Goal: Answer question/provide support: Answer question/provide support

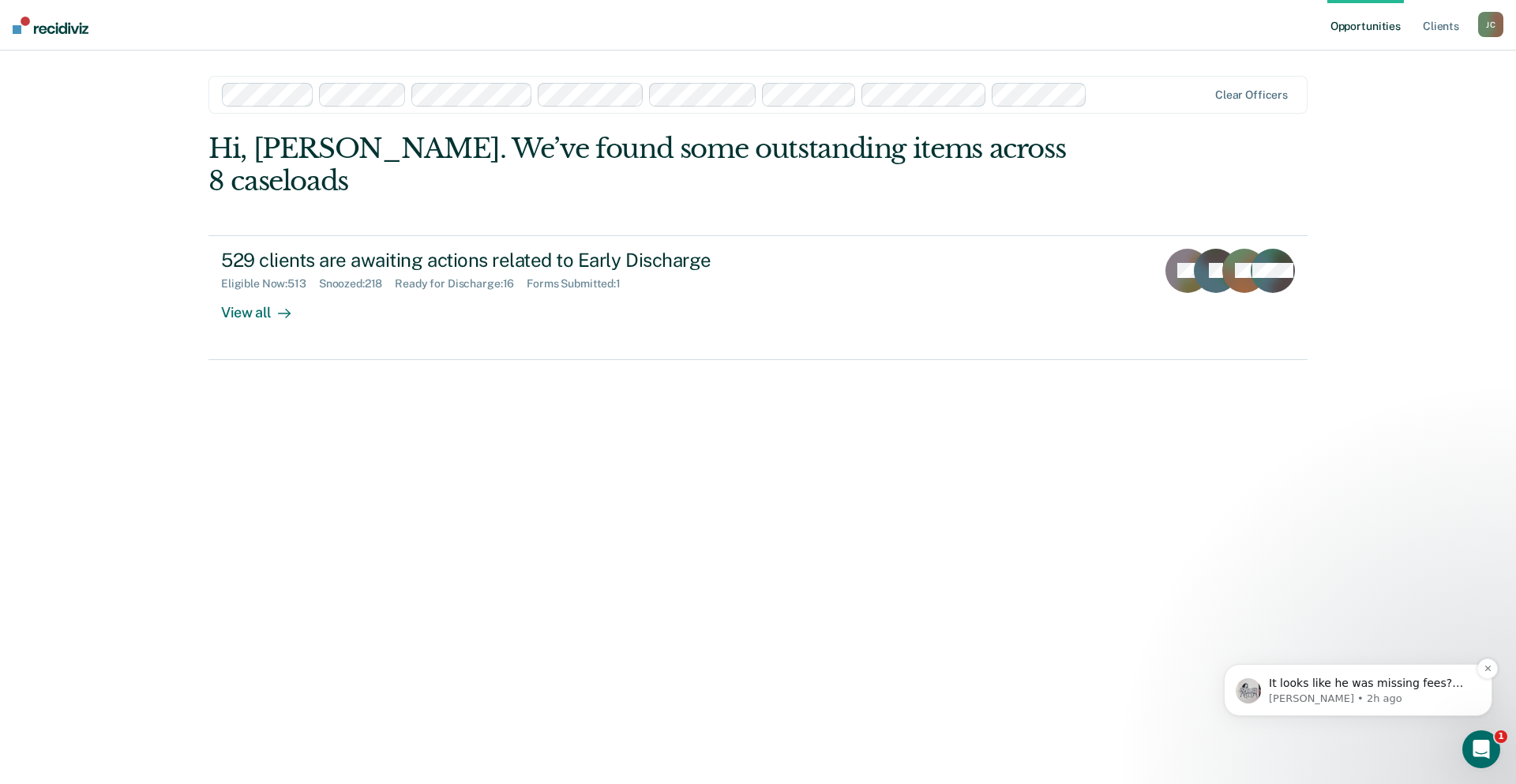
click at [1360, 694] on p "[PERSON_NAME] • 2h ago" at bounding box center [1370, 698] width 204 height 15
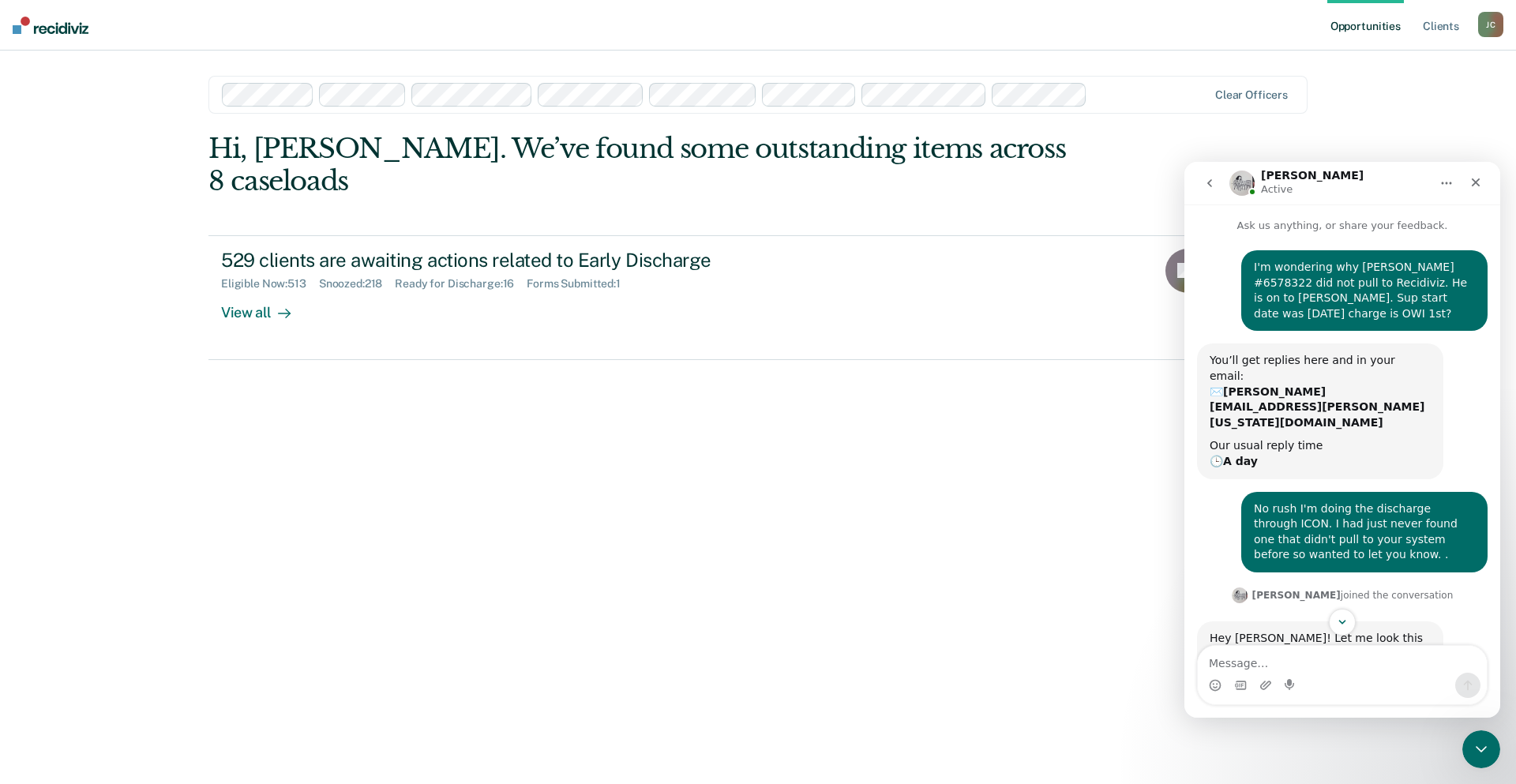
scroll to position [67, 0]
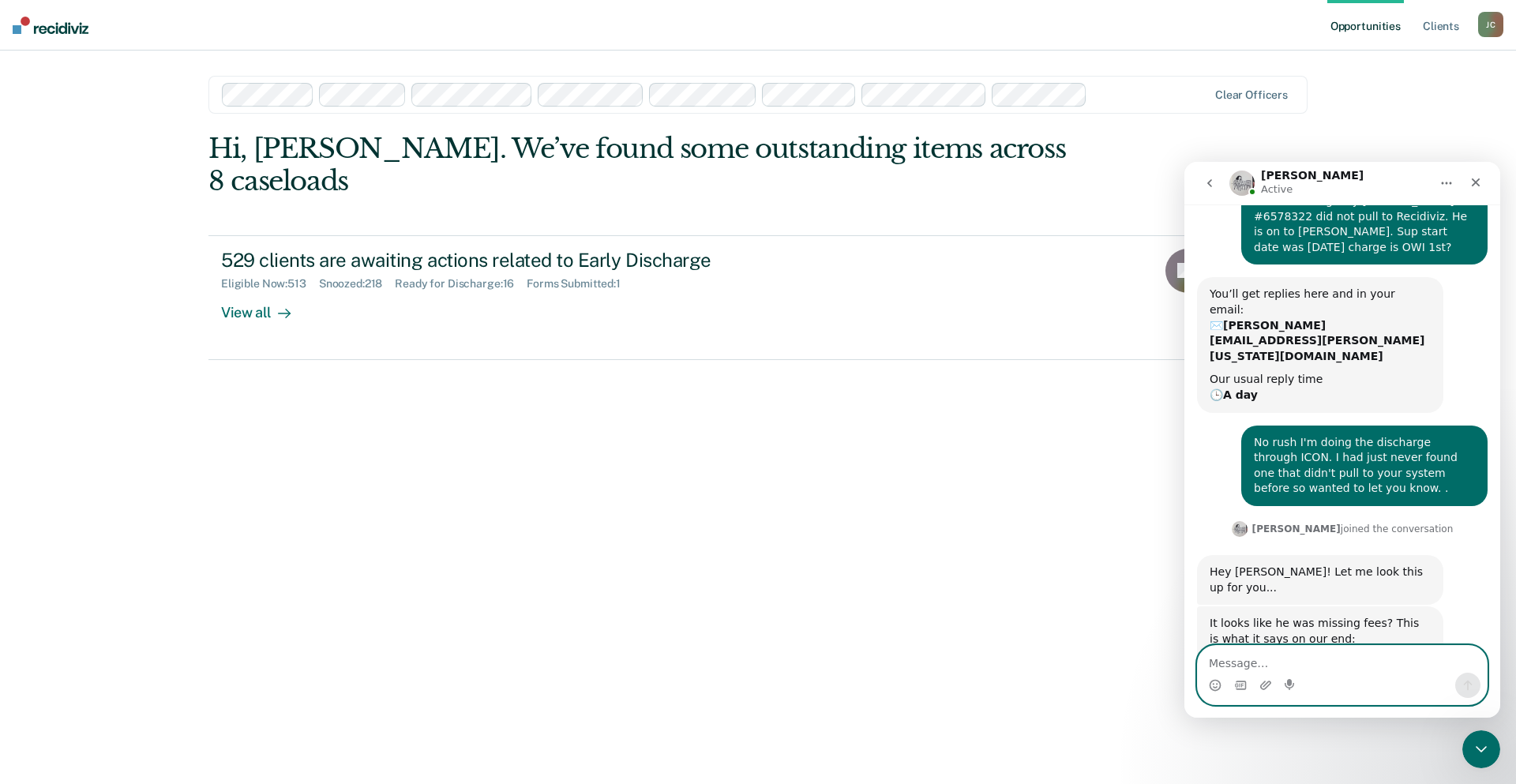
click at [1265, 657] on textarea "Message…" at bounding box center [1342, 658] width 289 height 26
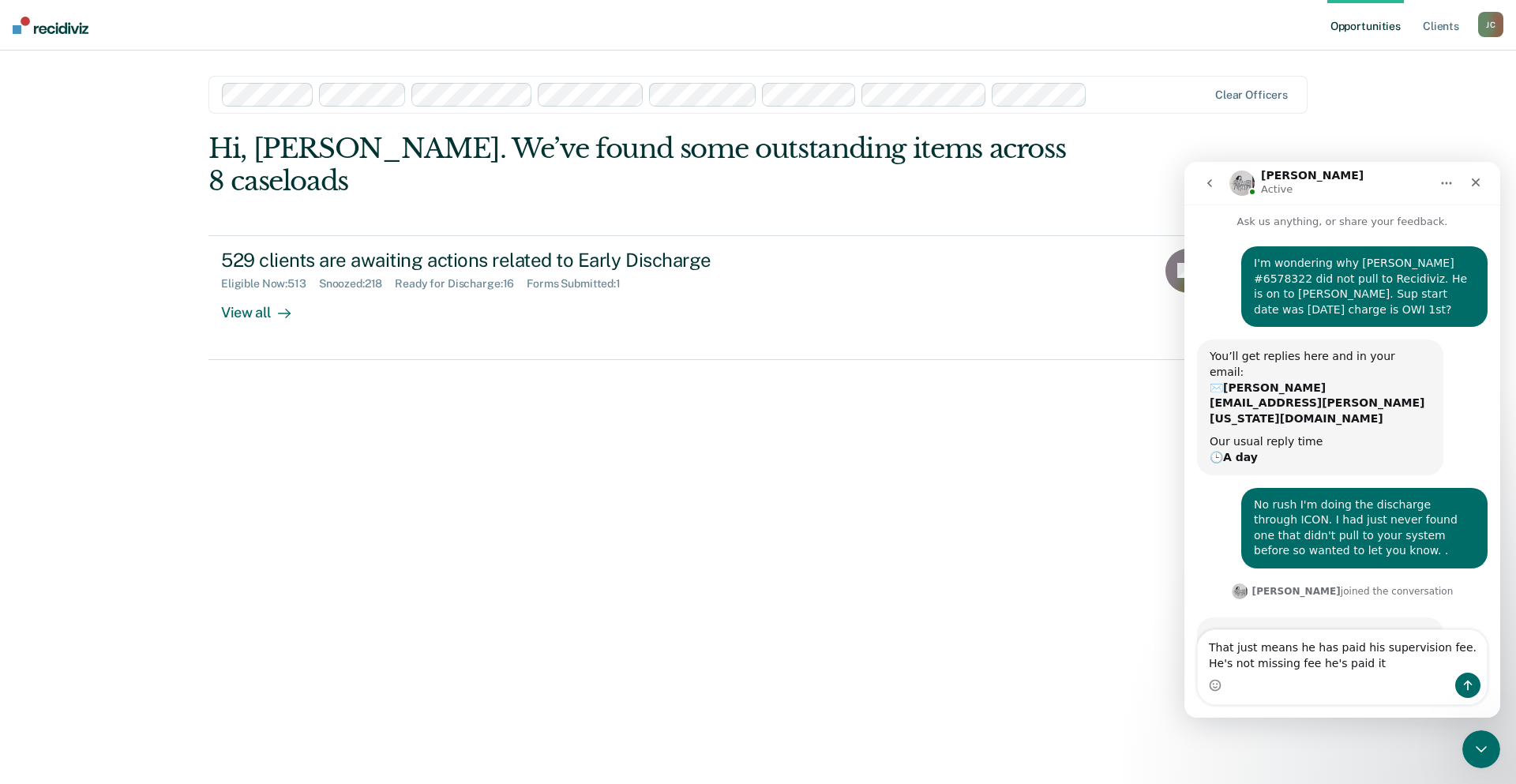
scroll to position [0, 0]
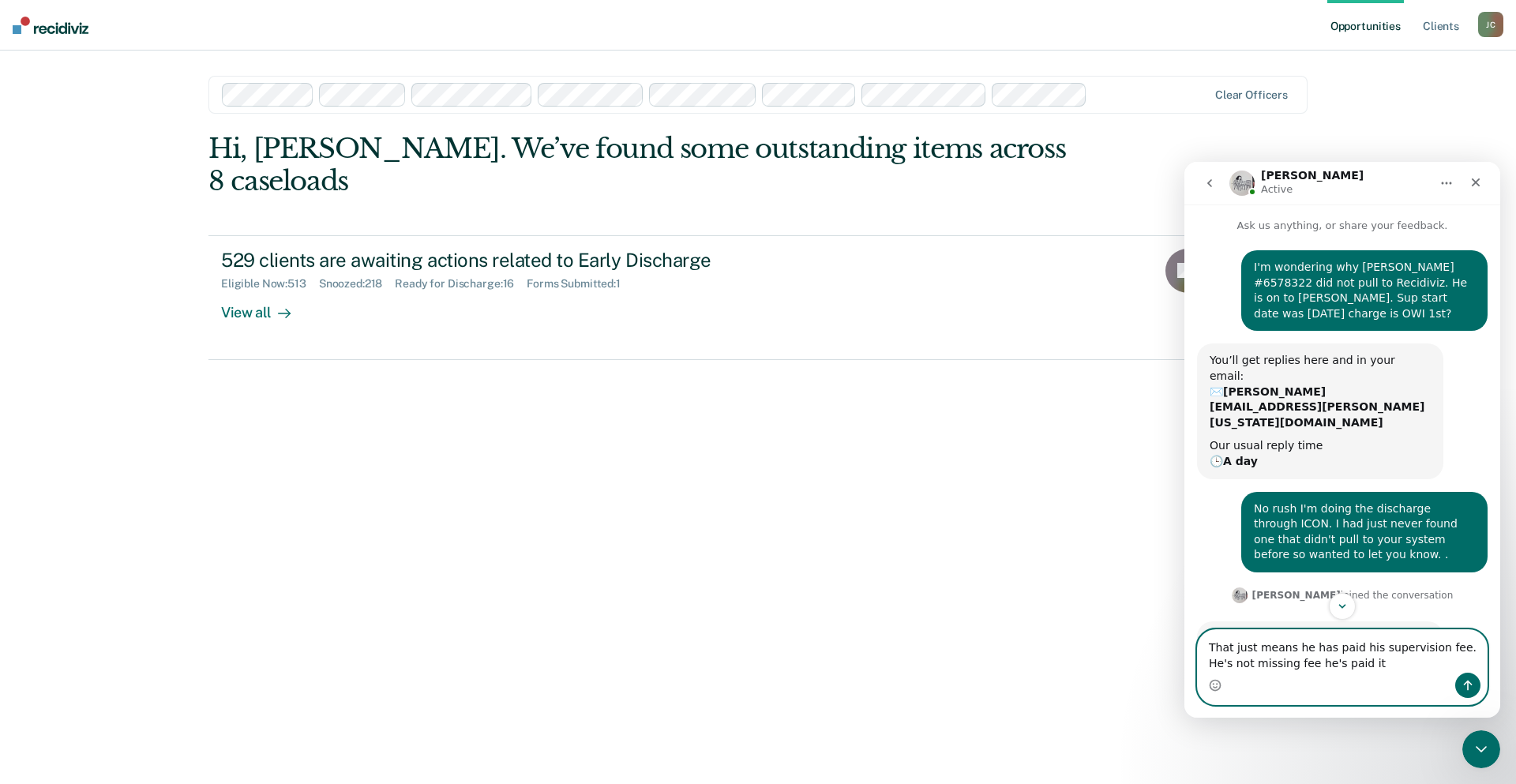
click at [1348, 666] on textarea "That just means he has paid his supervision fee. He's not missing fee he's paid…" at bounding box center [1342, 651] width 289 height 43
type textarea "That just means he has paid his supervision fee. He's not missing fee he's paid…"
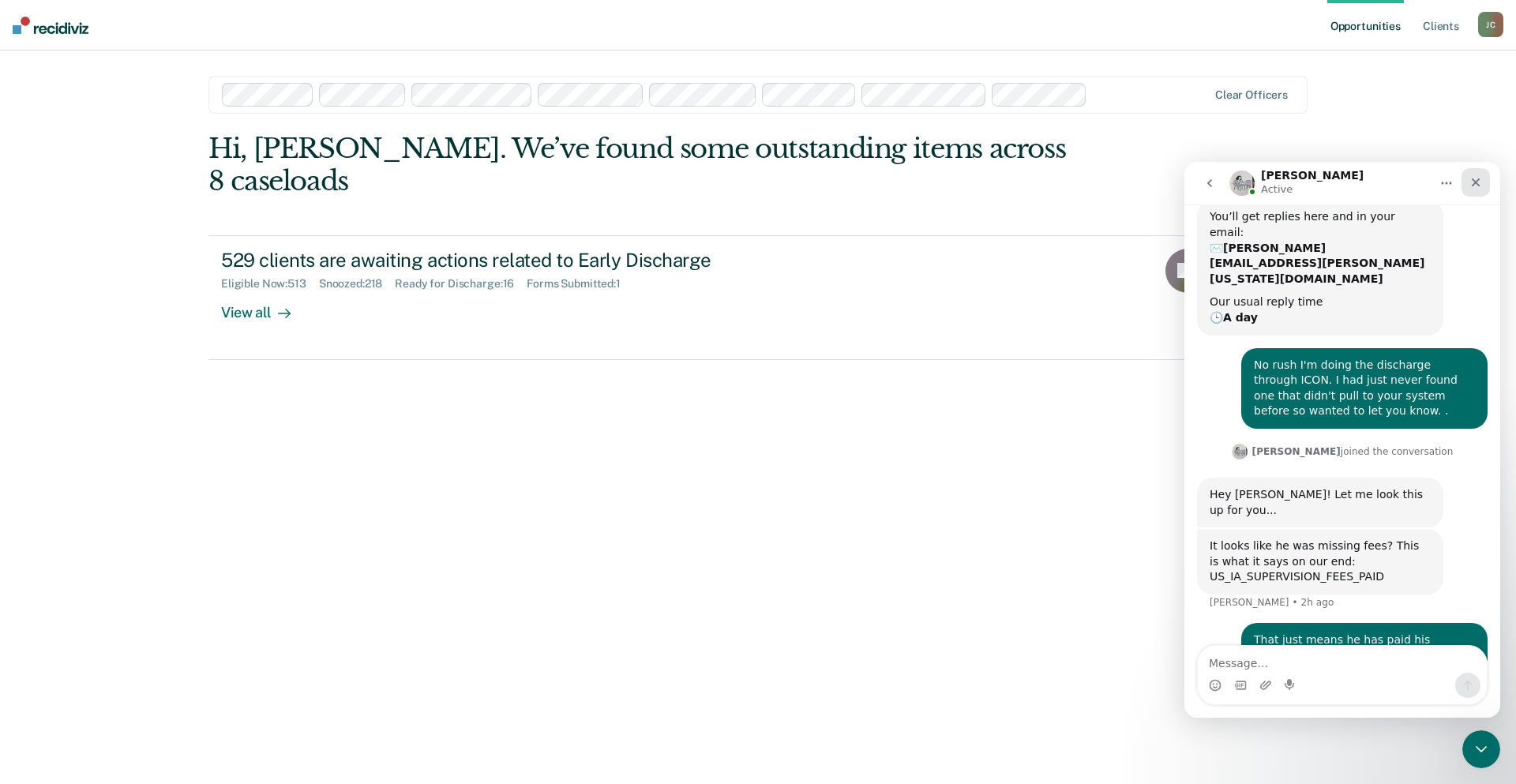
click at [1486, 178] on div "Close" at bounding box center [1475, 182] width 28 height 28
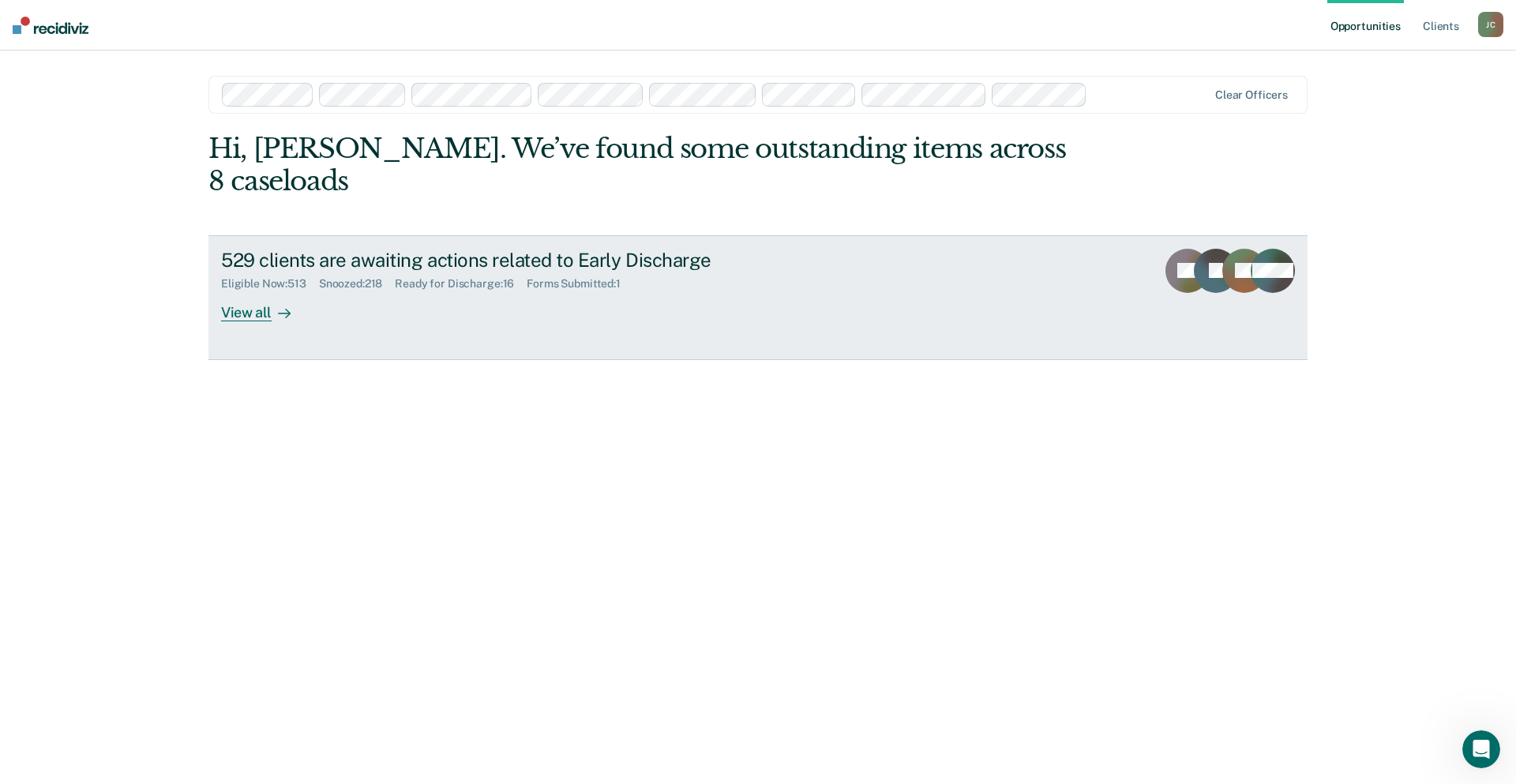
click at [405, 277] on div "Ready for Discharge : 16" at bounding box center [460, 283] width 132 height 14
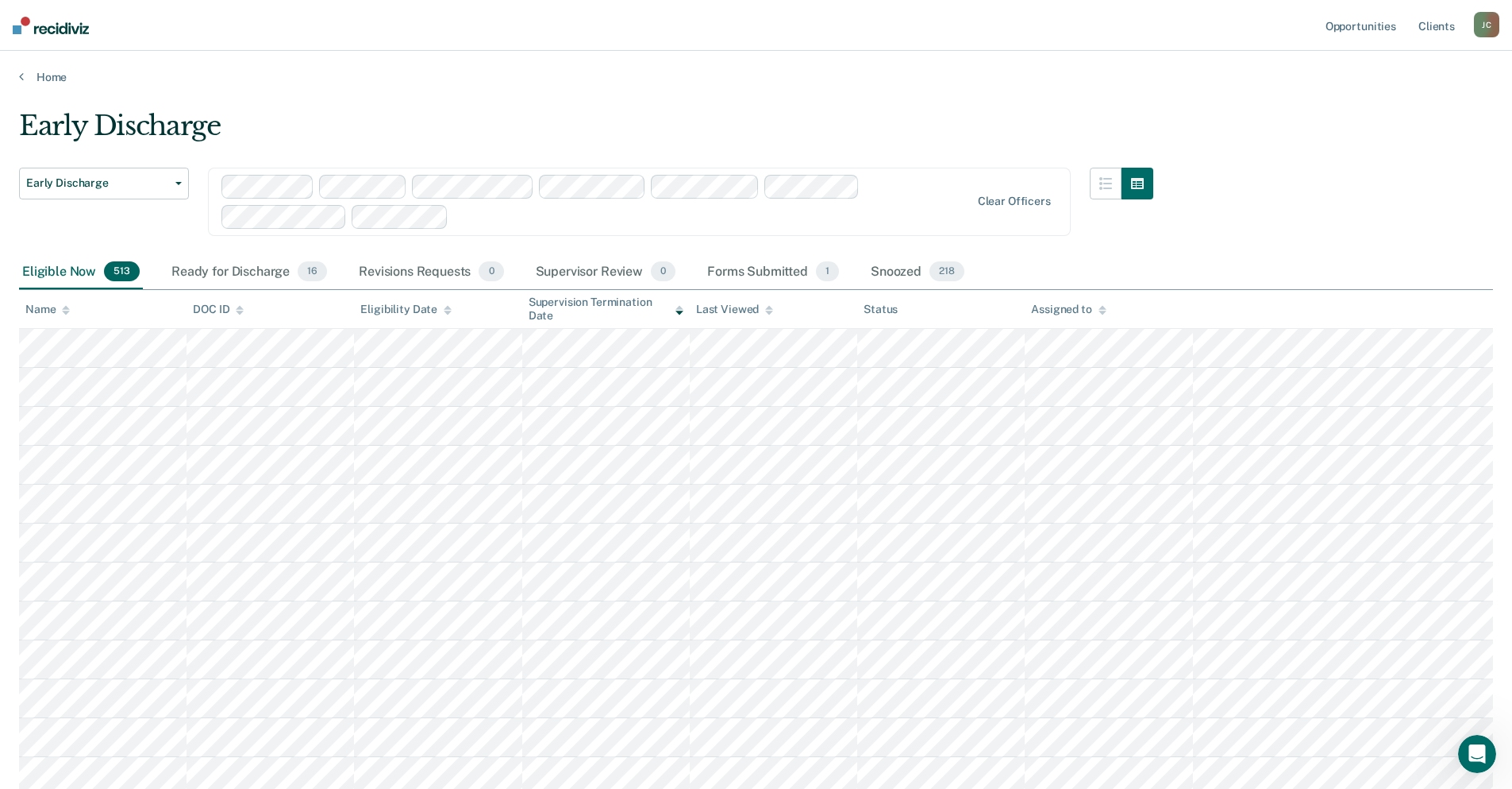
click at [539, 118] on div "Early Discharge" at bounding box center [586, 131] width 1134 height 45
click at [1478, 745] on icon "Open Intercom Messenger" at bounding box center [1475, 751] width 27 height 27
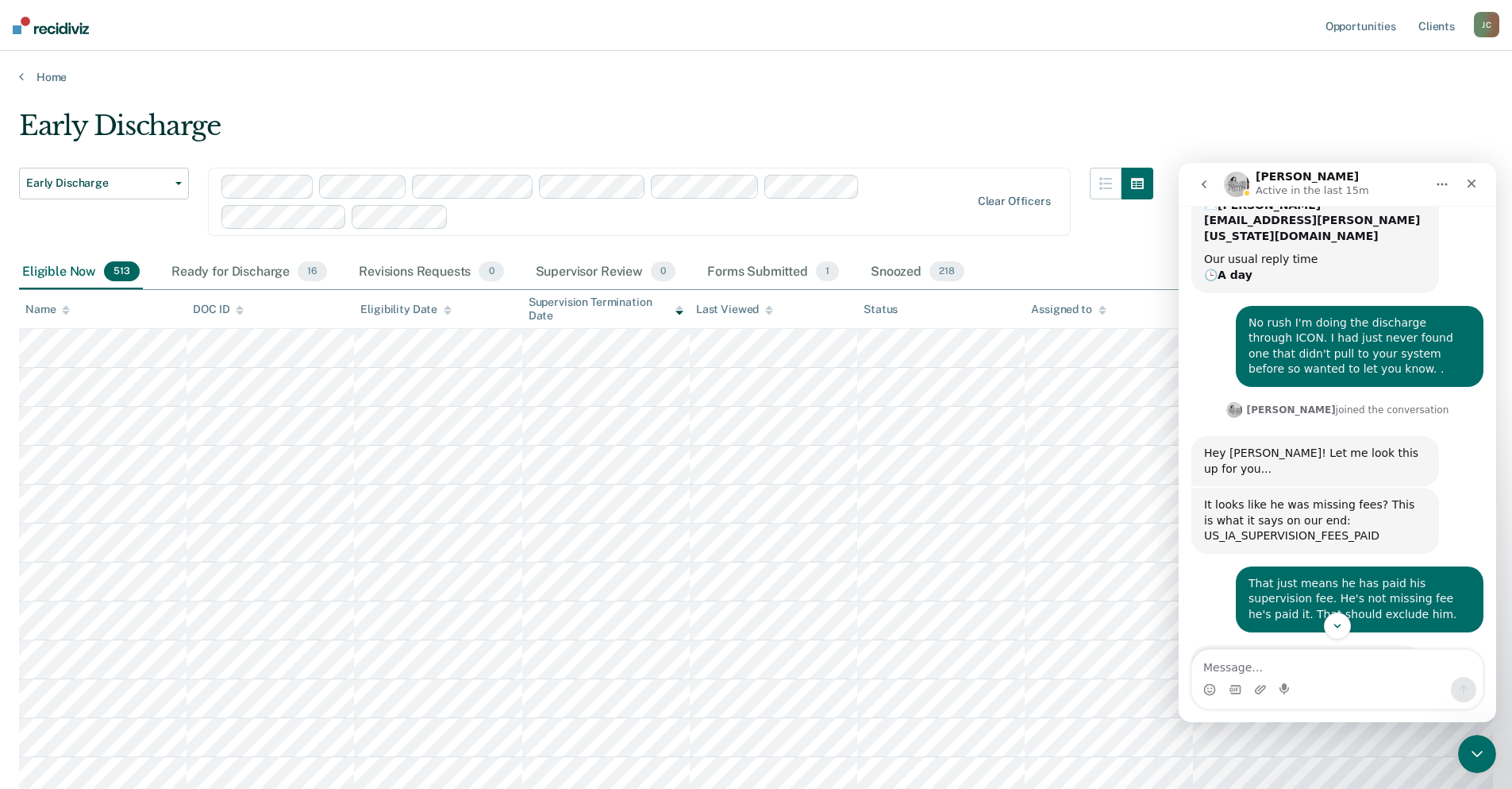
scroll to position [192, 0]
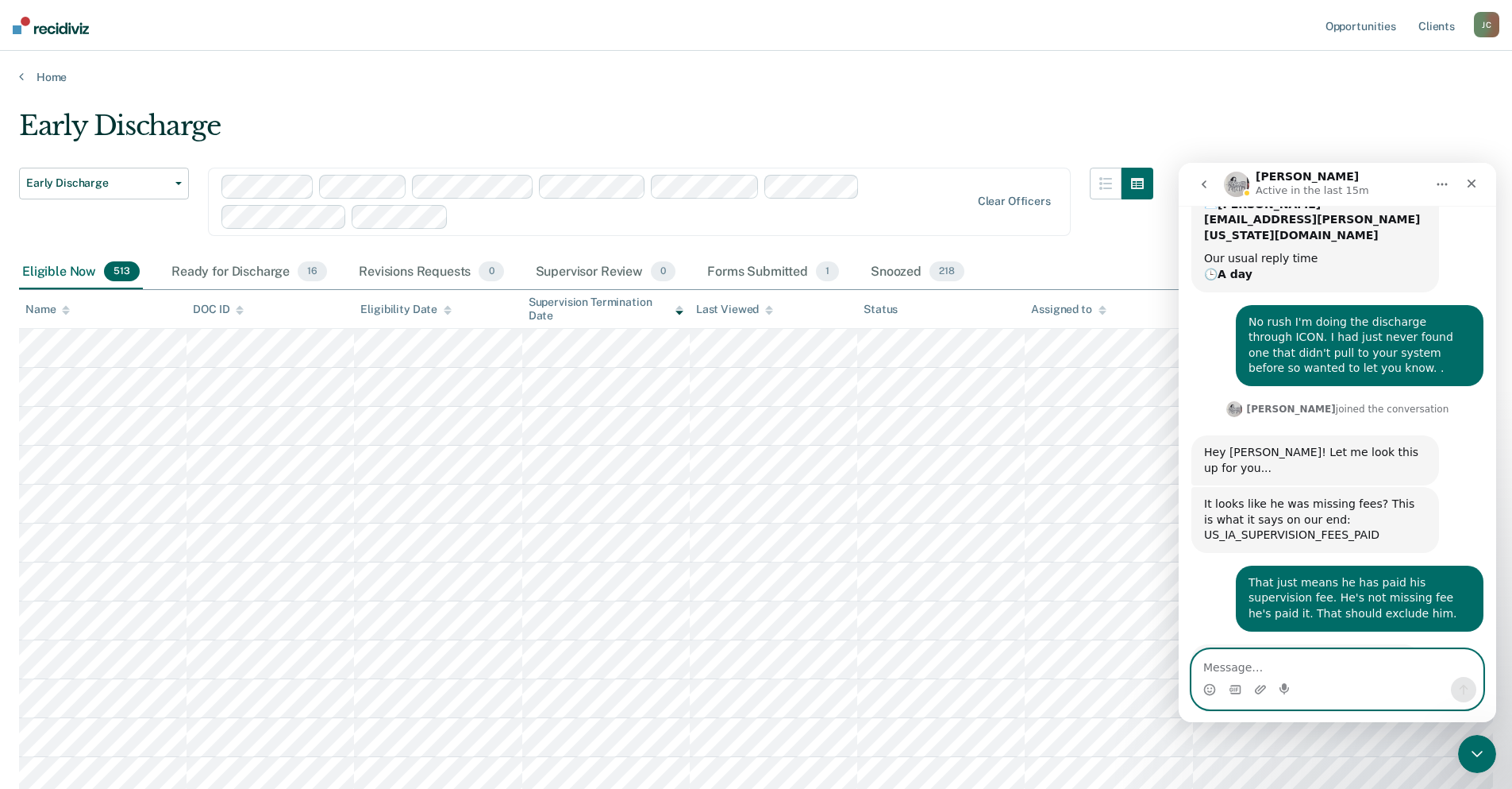
click at [1238, 666] on textarea "Message…" at bounding box center [1338, 662] width 290 height 27
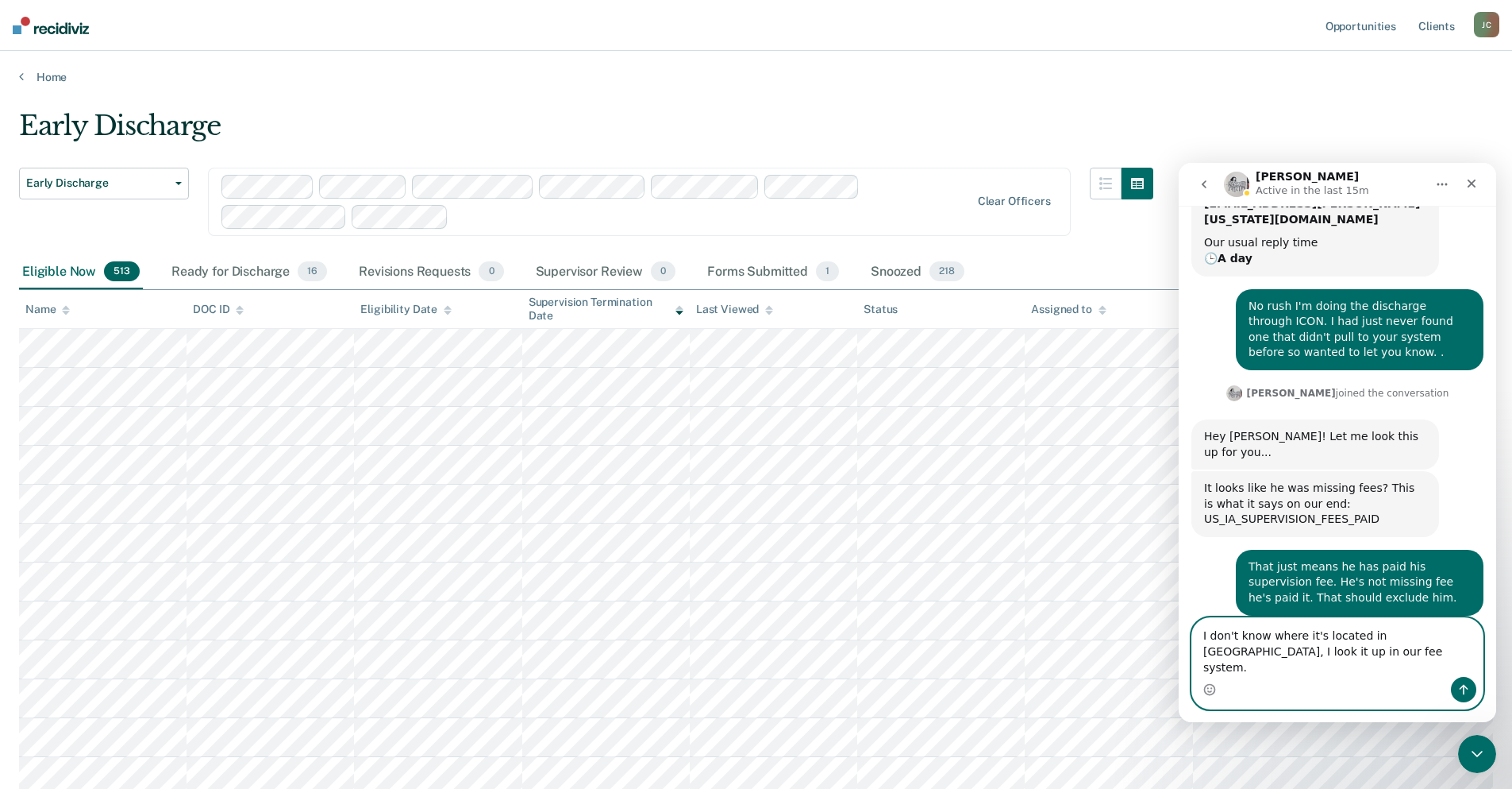
click at [1294, 650] on textarea "I don't know where it's located in [GEOGRAPHIC_DATA], I look it up in our fee s…" at bounding box center [1338, 648] width 290 height 59
type textarea "I don't know where/if it's located in [GEOGRAPHIC_DATA], I look it up in our fe…"
click at [1469, 692] on icon "Send a message…" at bounding box center [1463, 690] width 13 height 13
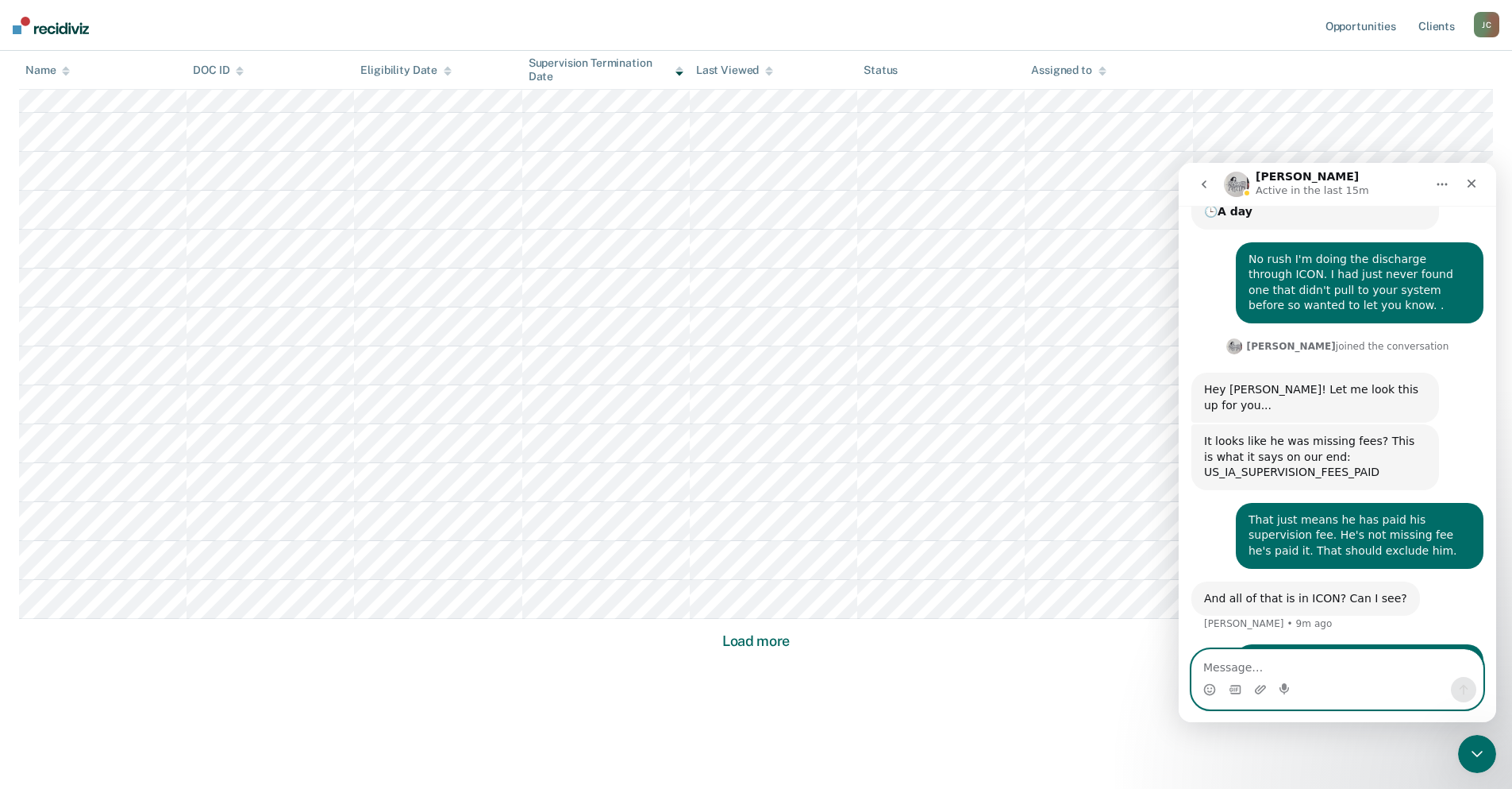
scroll to position [879, 0]
click at [756, 643] on button "Load more" at bounding box center [756, 639] width 77 height 19
click at [778, 638] on button "Load more" at bounding box center [756, 639] width 77 height 19
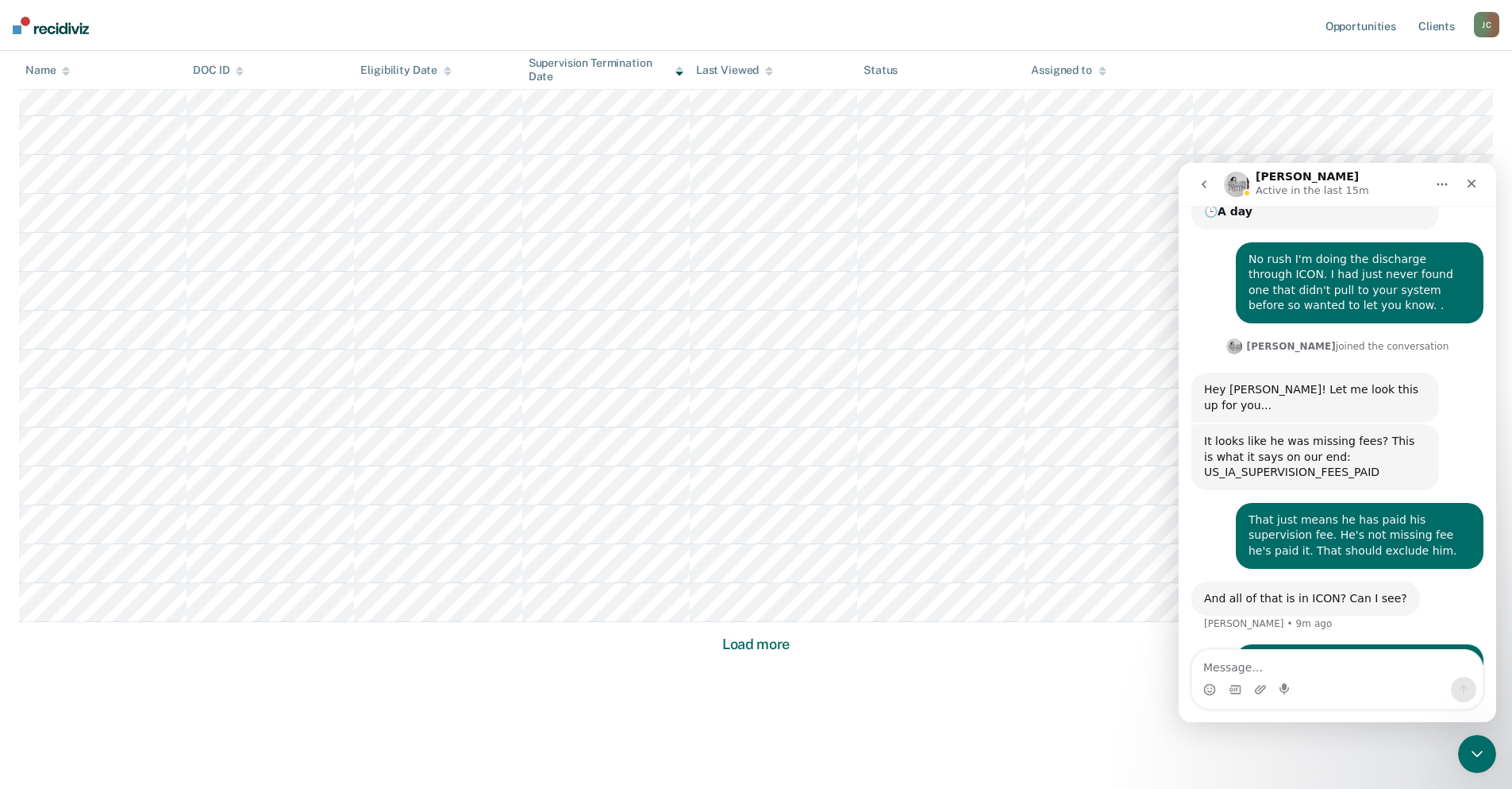
scroll to position [3214, 0]
click at [778, 638] on button "Load more" at bounding box center [756, 639] width 77 height 19
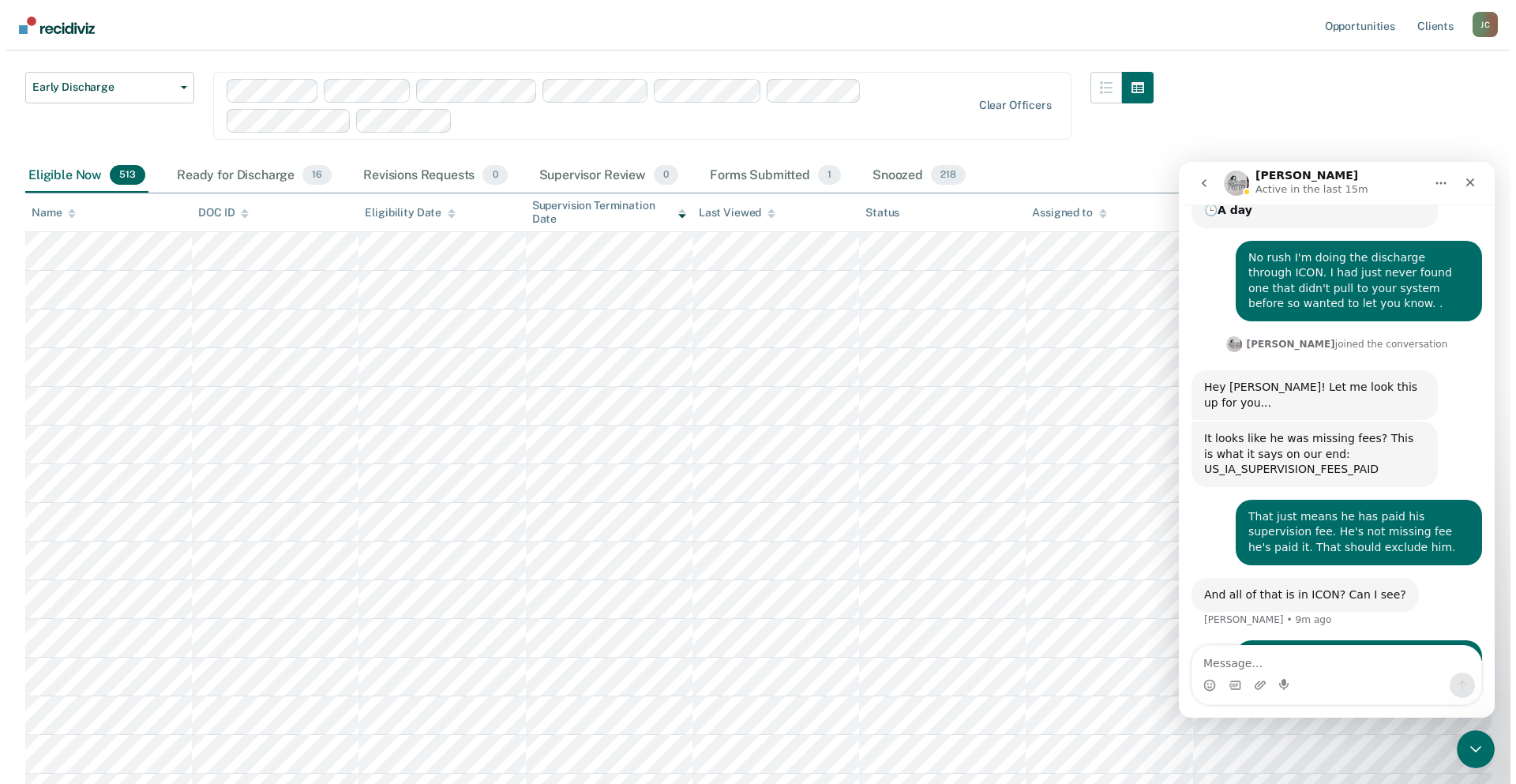
scroll to position [0, 0]
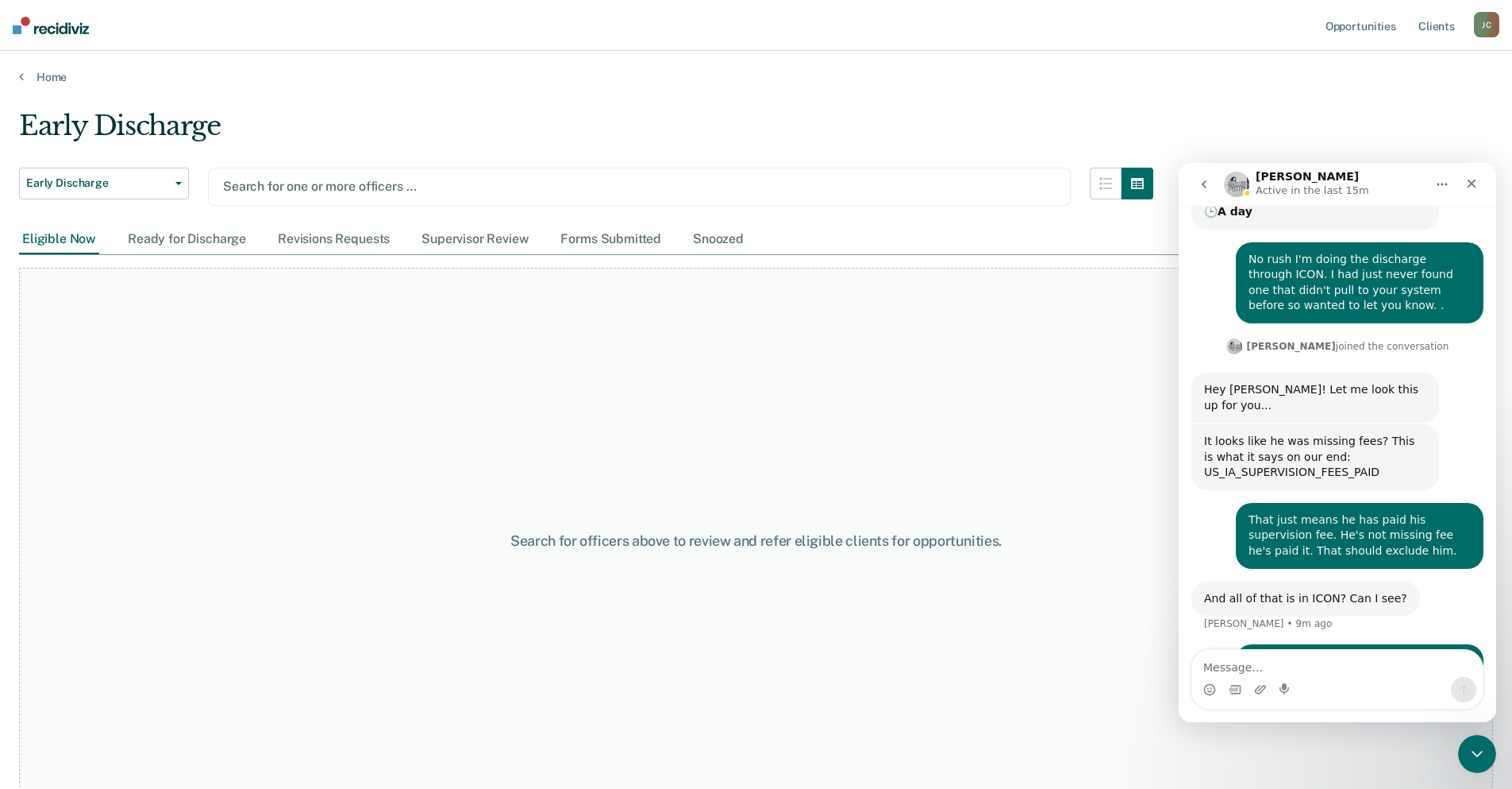
click at [262, 189] on div at bounding box center [639, 186] width 833 height 18
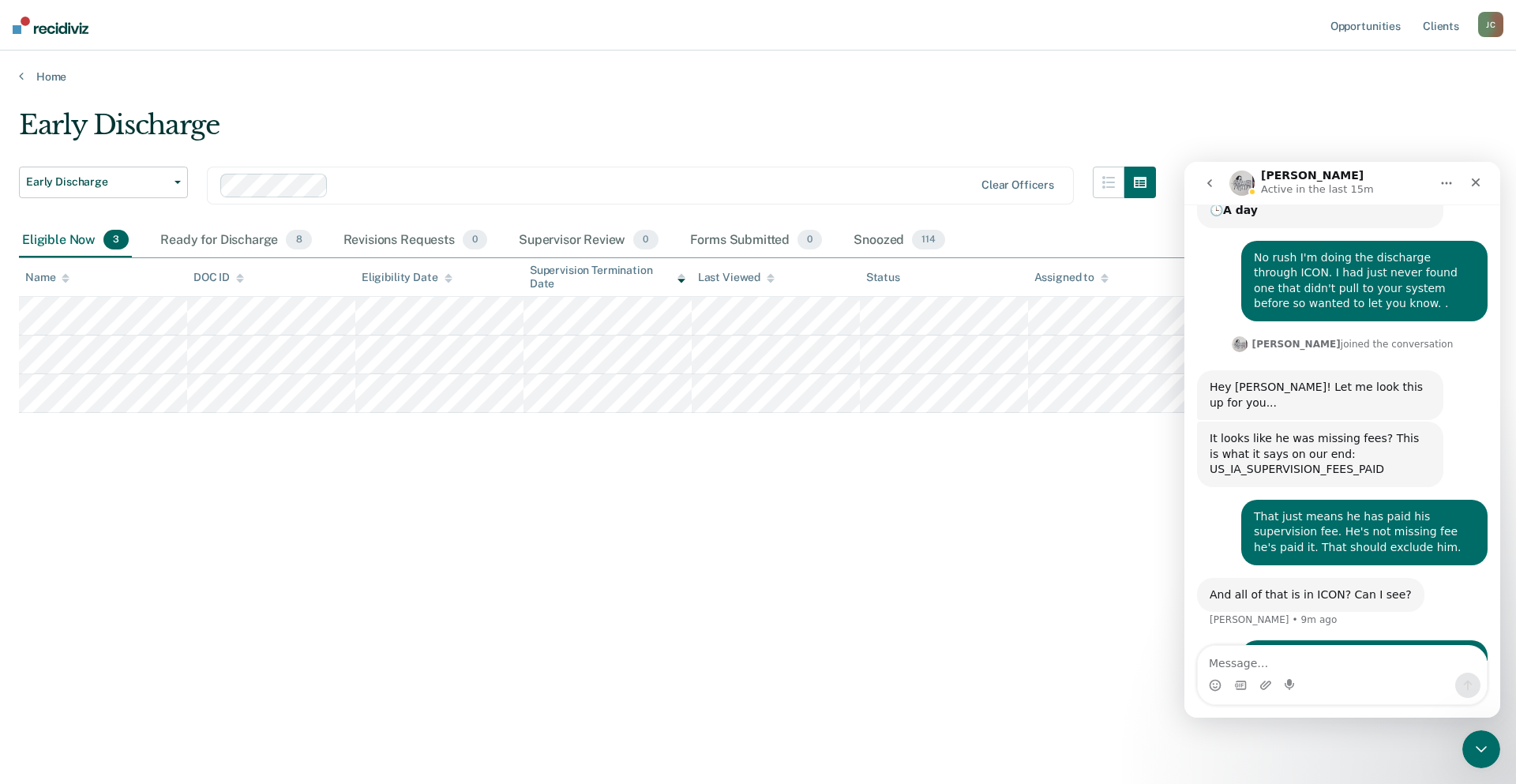
click at [58, 228] on div "Eligible Now 3" at bounding box center [76, 241] width 113 height 35
click at [1235, 656] on textarea "Message…" at bounding box center [1342, 658] width 289 height 26
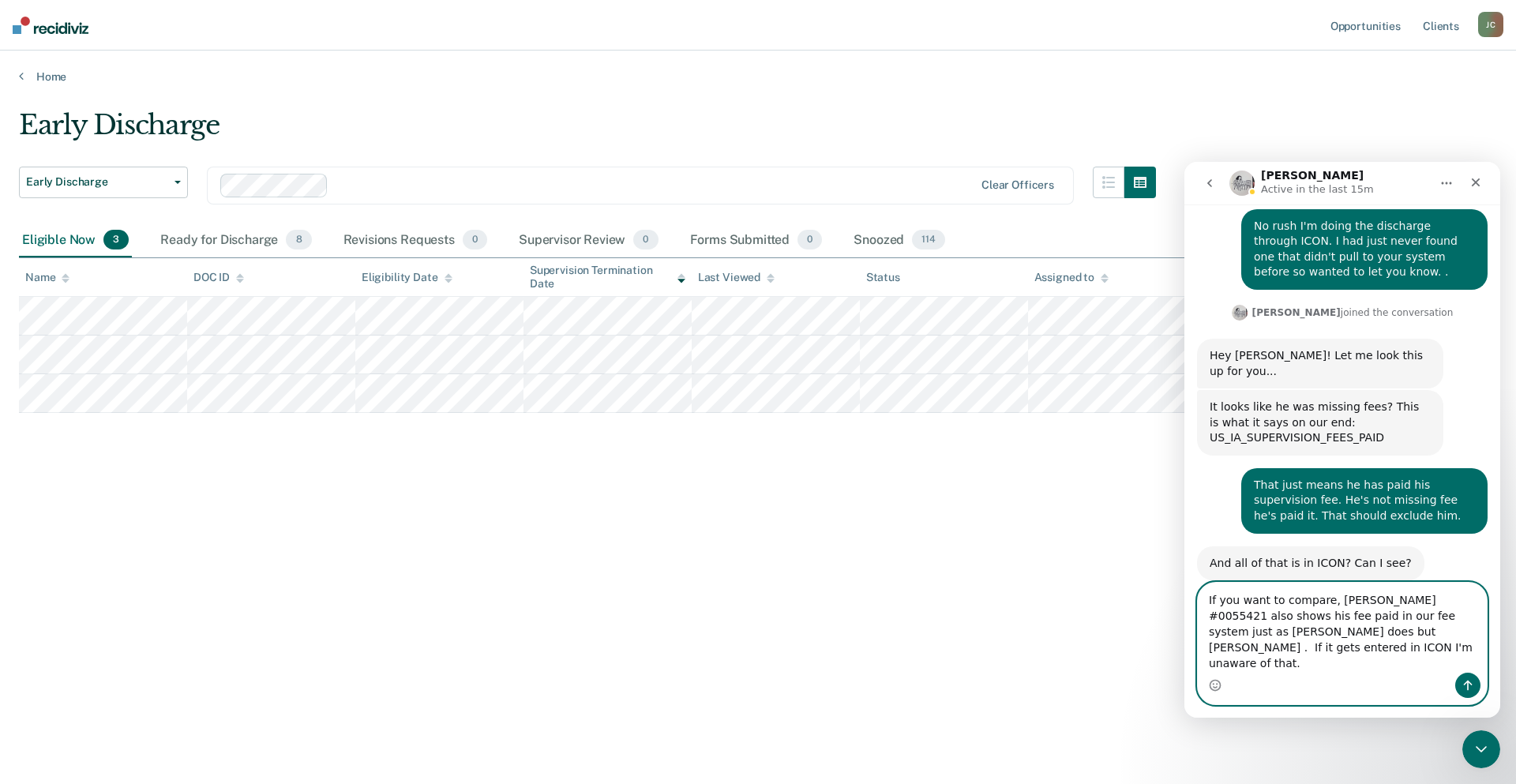
scroll to position [300, 0]
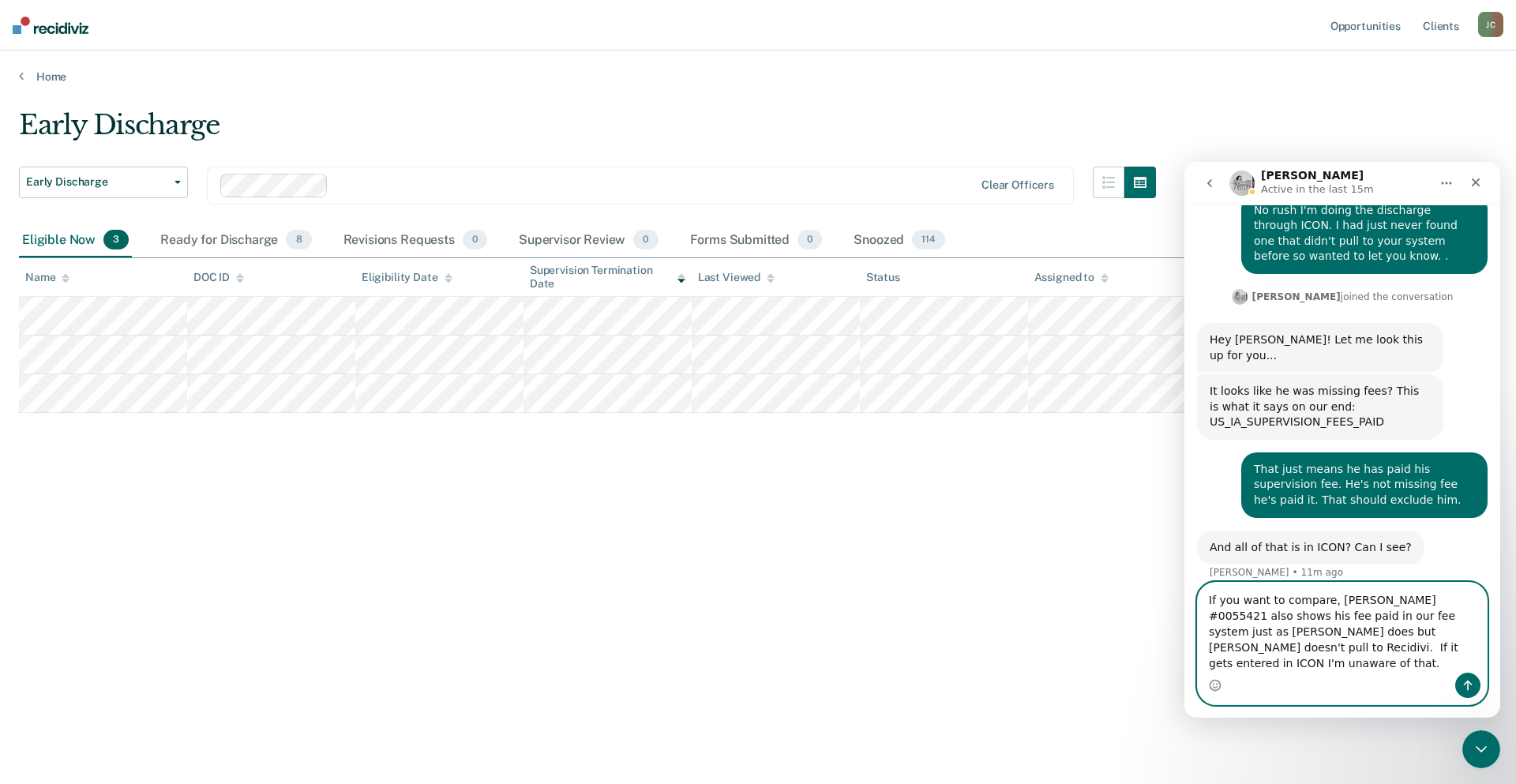
type textarea "If you want to compare, [PERSON_NAME] #0055421 also shows his fee paid in our f…"
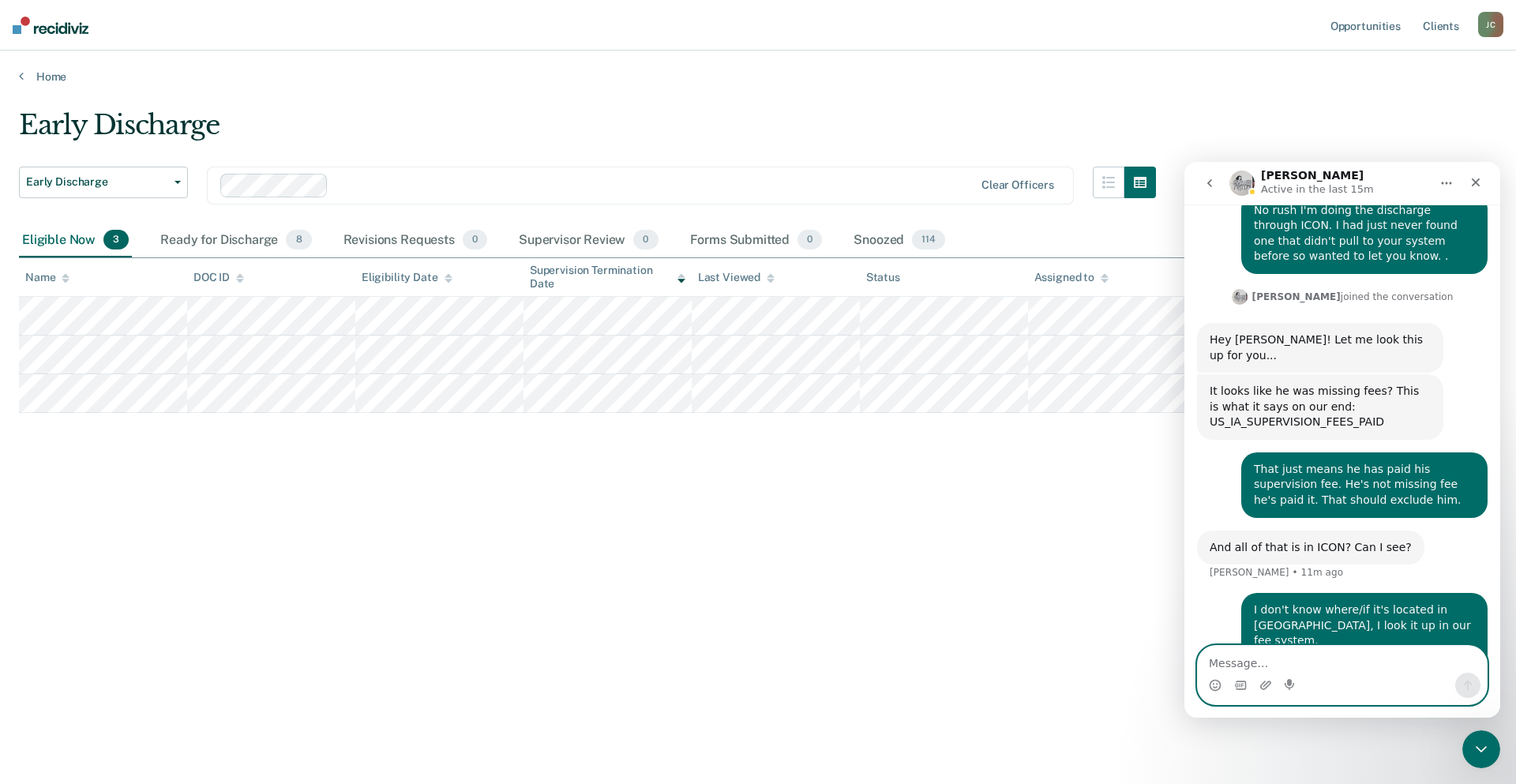
scroll to position [351, 0]
